Goal: Complete application form

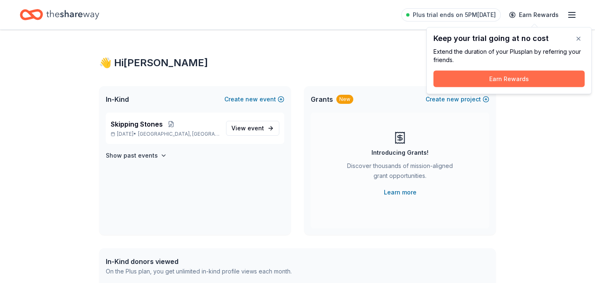
click at [552, 75] on button "Earn Rewards" at bounding box center [509, 79] width 151 height 17
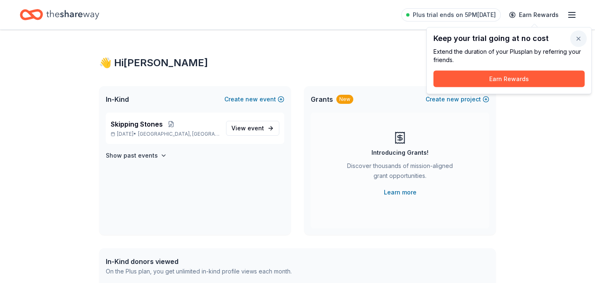
click at [579, 37] on button "button" at bounding box center [579, 39] width 17 height 17
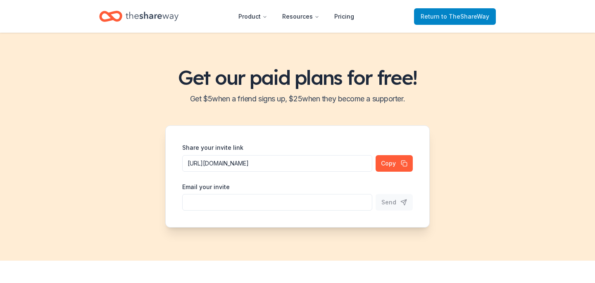
click at [421, 15] on link "Return to TheShareWay" at bounding box center [455, 16] width 82 height 17
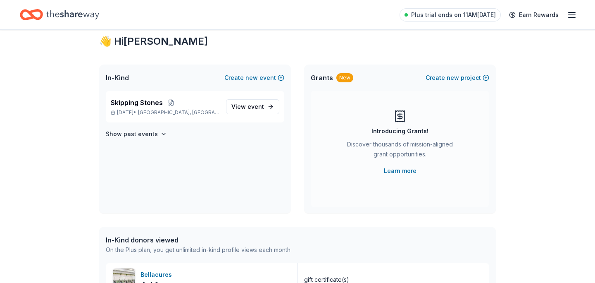
scroll to position [22, 0]
click at [263, 107] on span "event" at bounding box center [256, 106] width 17 height 7
click at [301, 141] on div "In-Kind Create new event Skipping Stones Sep 12, 2025 • Dallas, TX View event S…" at bounding box center [297, 138] width 397 height 149
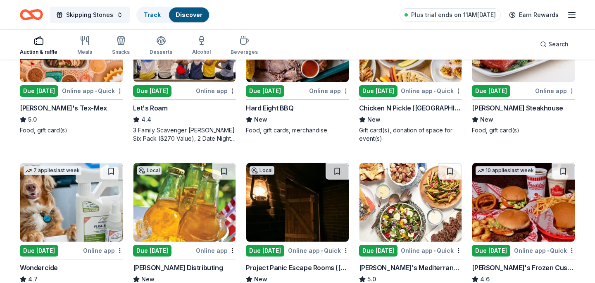
scroll to position [310, 0]
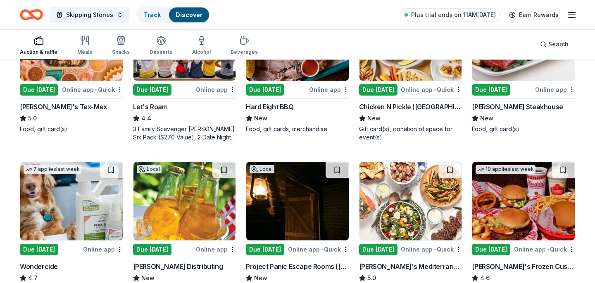
click at [510, 87] on div "Due [DATE]" at bounding box center [491, 90] width 38 height 12
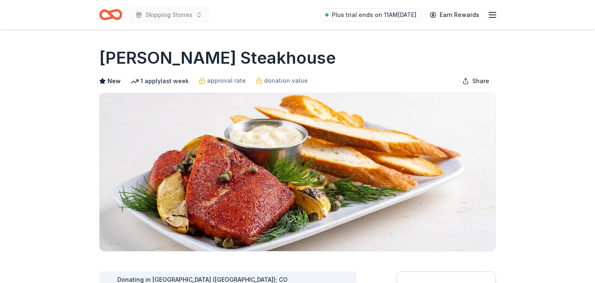
scroll to position [187, 0]
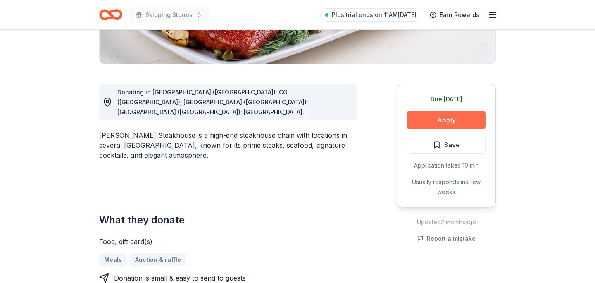
click at [412, 124] on button "Apply" at bounding box center [446, 120] width 79 height 18
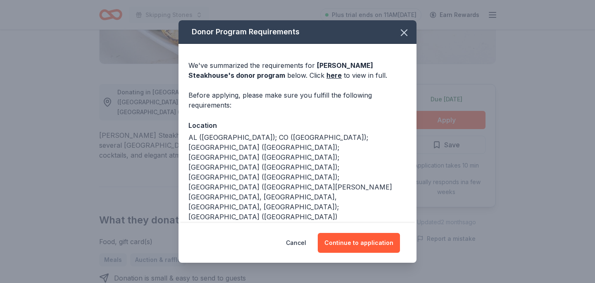
scroll to position [15, 0]
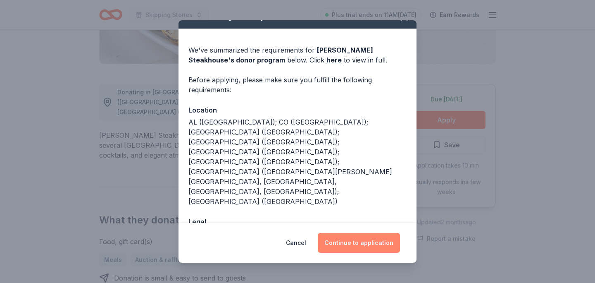
click at [340, 243] on button "Continue to application" at bounding box center [359, 243] width 82 height 20
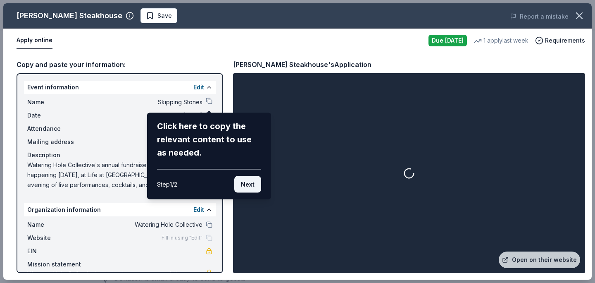
click at [250, 189] on button "Next" at bounding box center [247, 184] width 27 height 17
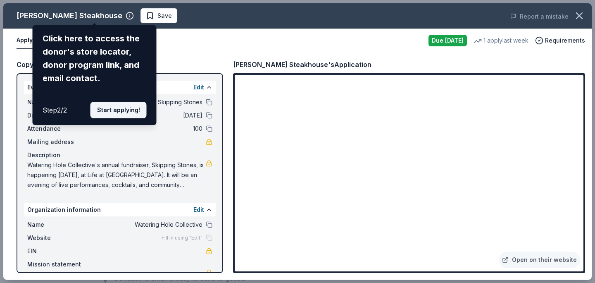
click at [136, 114] on button "Start applying!" at bounding box center [119, 110] width 56 height 17
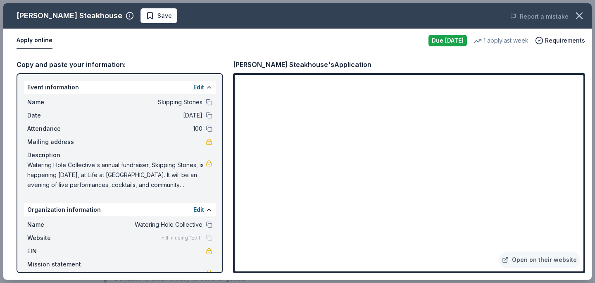
scroll to position [37, 0]
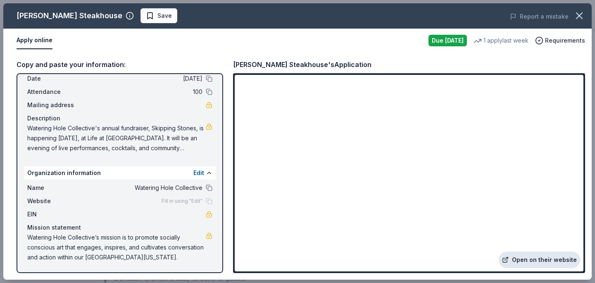
click at [518, 260] on link "Open on their website" at bounding box center [539, 259] width 81 height 17
click at [585, 13] on button "button" at bounding box center [580, 16] width 18 height 18
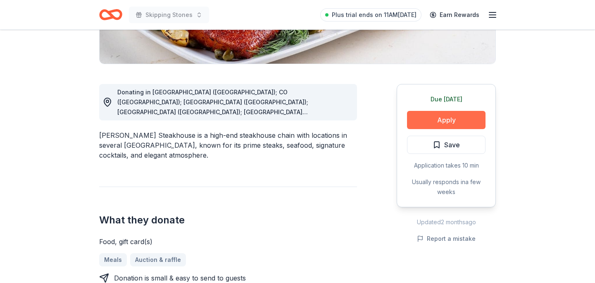
click at [427, 123] on button "Apply" at bounding box center [446, 120] width 79 height 18
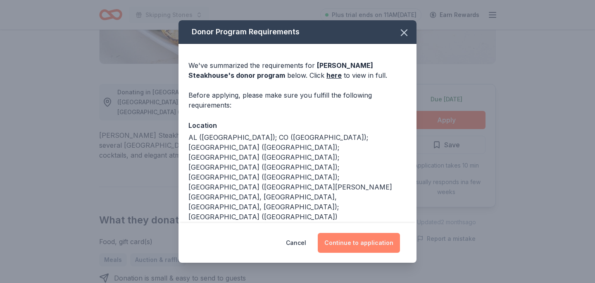
click at [355, 243] on button "Continue to application" at bounding box center [359, 243] width 82 height 20
